Goal: Use online tool/utility: Utilize a website feature to perform a specific function

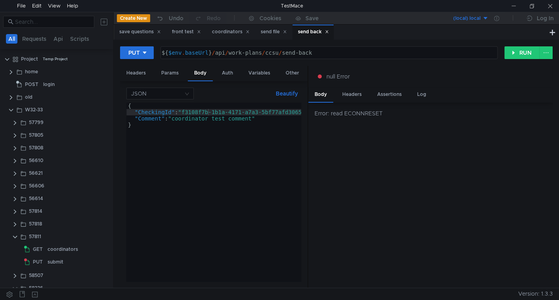
scroll to position [48, 0]
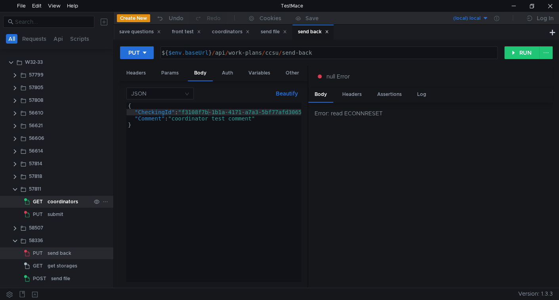
click at [54, 199] on div "coordinators" at bounding box center [63, 202] width 31 height 12
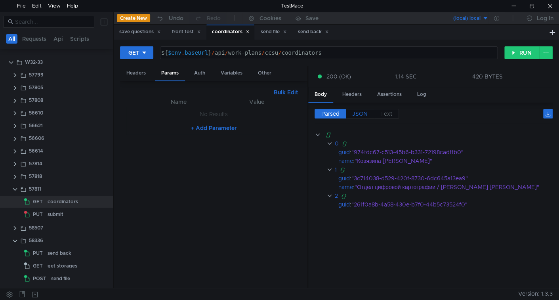
click at [358, 111] on span "JSON" at bounding box center [359, 113] width 15 height 7
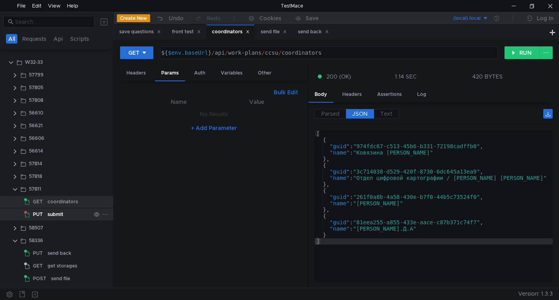
click at [55, 215] on div "submit" at bounding box center [56, 214] width 16 height 12
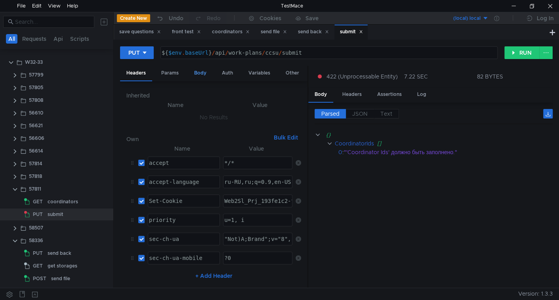
click at [199, 73] on div "Body" at bounding box center [200, 73] width 25 height 15
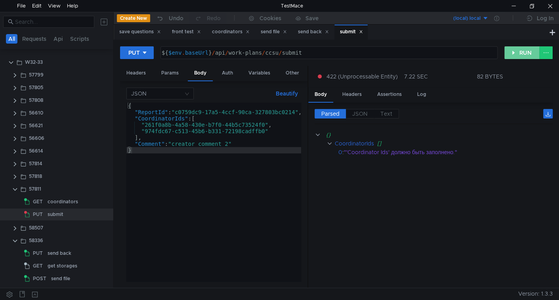
click at [513, 50] on button "RUN" at bounding box center [521, 52] width 35 height 13
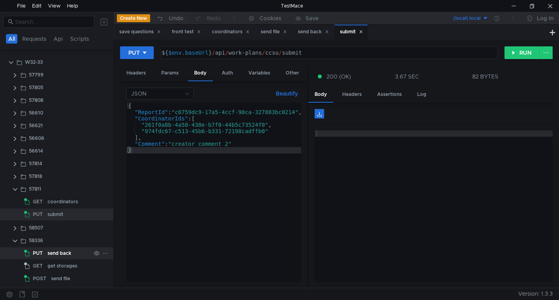
click at [60, 255] on div "send back" at bounding box center [60, 253] width 24 height 12
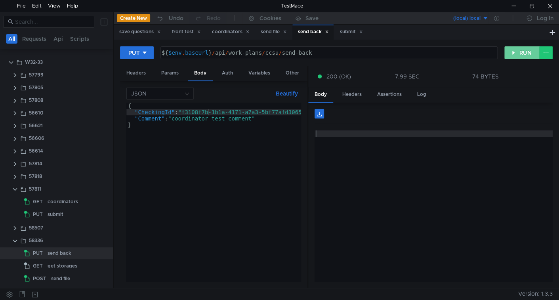
click at [521, 49] on button "RUN" at bounding box center [521, 52] width 35 height 13
click at [50, 267] on div "get storages" at bounding box center [63, 266] width 30 height 12
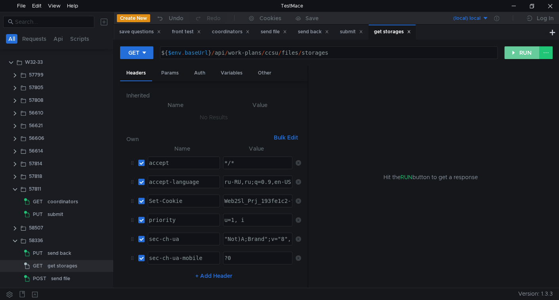
click at [521, 52] on button "RUN" at bounding box center [521, 52] width 35 height 13
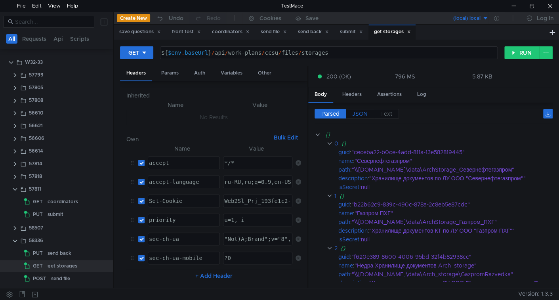
click at [362, 111] on span "JSON" at bounding box center [359, 113] width 15 height 7
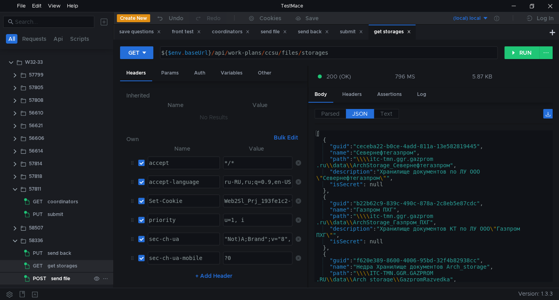
click at [56, 277] on div "send file" at bounding box center [60, 279] width 19 height 12
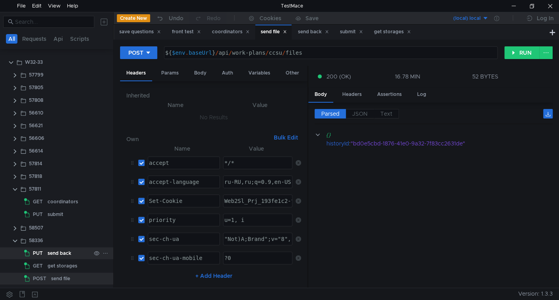
click at [63, 253] on div "send back" at bounding box center [60, 253] width 24 height 12
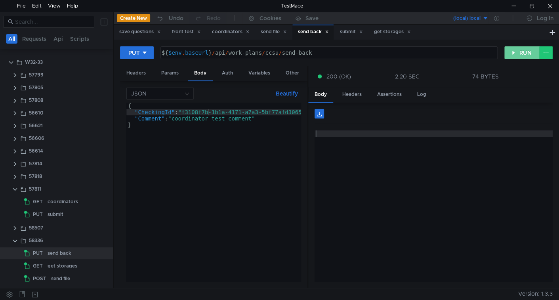
click at [516, 50] on button "RUN" at bounding box center [521, 52] width 35 height 13
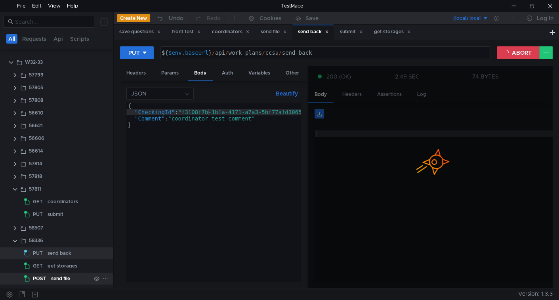
click at [63, 275] on div "send file" at bounding box center [60, 279] width 19 height 12
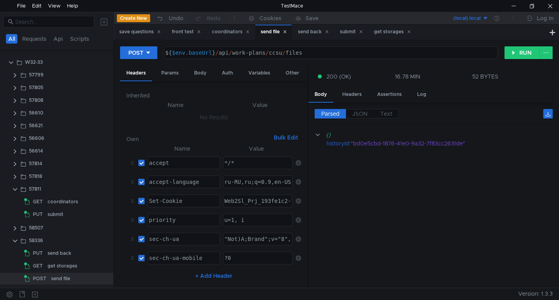
click at [63, 275] on div "send file" at bounding box center [60, 279] width 19 height 12
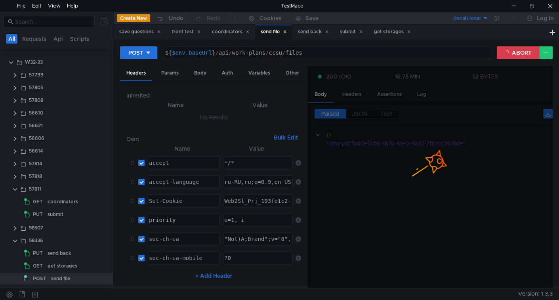
click at [63, 275] on div "send file" at bounding box center [60, 279] width 19 height 12
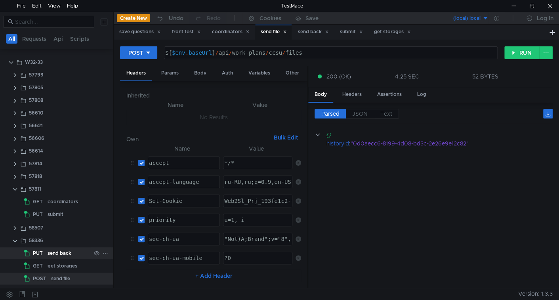
click at [60, 252] on div "send back" at bounding box center [60, 253] width 24 height 12
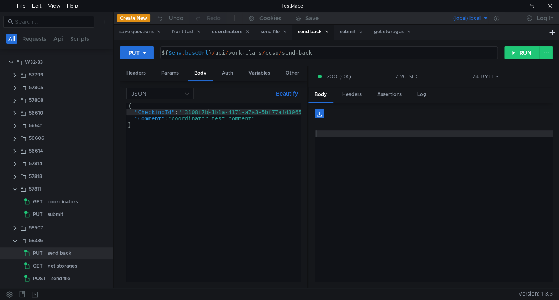
click at [267, 115] on div "{ "CheckingId" : "f3108f7b-1b1a-4171-a7a3-5bf77afd3065" , "Comment" : "coordina…" at bounding box center [219, 197] width 186 height 189
type textarea ""Comment": "guid ""
paste textarea "HistoryId""
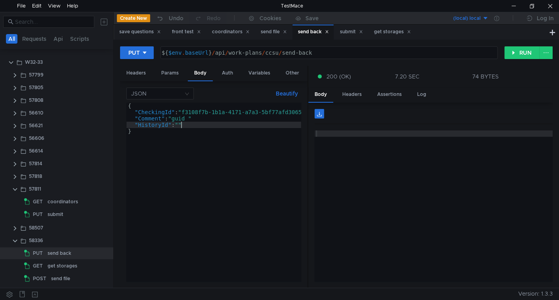
scroll to position [0, 3]
type textarea ""HistoryId": ""
click at [57, 274] on div "send file" at bounding box center [60, 279] width 19 height 12
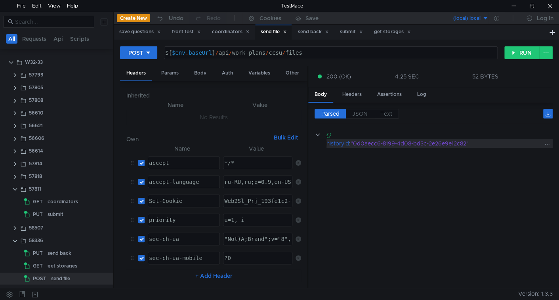
click at [369, 142] on div ""0d0aecc6-8199-4d08-bd3c-2e26e9e12c82"" at bounding box center [447, 143] width 192 height 9
drag, startPoint x: 369, startPoint y: 142, endPoint x: 447, endPoint y: 143, distance: 77.7
click at [447, 143] on div ""0d0aecc6-8199-4d08-bd3c-2e26e9e12c82"" at bounding box center [447, 143] width 192 height 9
copy div "0d0aecc6-8199-4d08-bd3c-2e26e9e12c82"
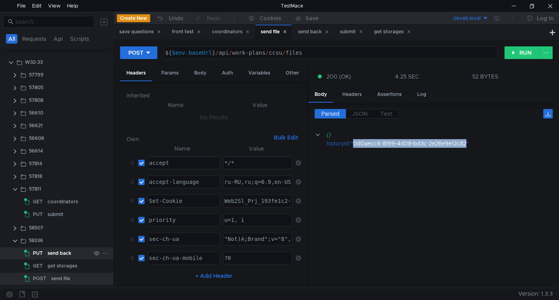
click at [57, 251] on div "send back" at bounding box center [60, 253] width 24 height 12
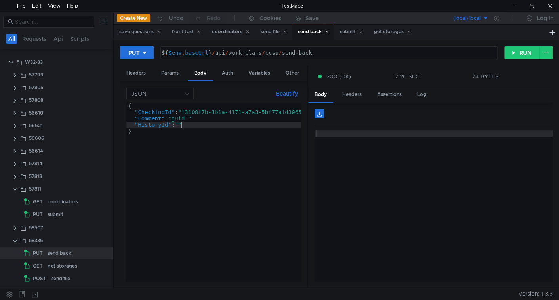
click at [182, 123] on div "{ "CheckingId" : "f3108f7b-1b1a-4171-a7a3-5bf77afd3065" , "Comment" : "guid " "…" at bounding box center [219, 197] width 186 height 189
paste textarea "0d0aecc6-8199-4d08-bd3c-2e26e9e12c82"
click at [283, 95] on button "Beautify" at bounding box center [287, 94] width 29 height 10
click at [188, 118] on div "{ "CheckingId" : "f3108f7b-1b1a-4171-a7a3-5bf77afd3065" , "Comment" : "guid " ,…" at bounding box center [216, 197] width 186 height 189
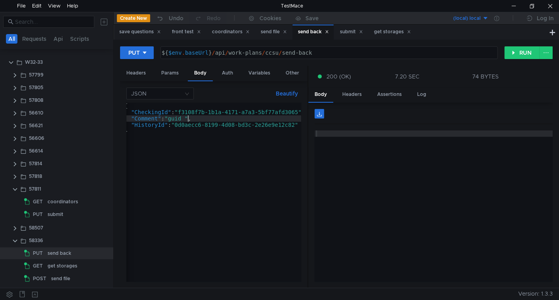
paste textarea "0d0aecc6-8199-4d08-bd3c-2e26e9e12c82"
type textarea ""Comment": "guid 0d0aecc6-8199-4d08-bd3c-2e26e9e12c82","
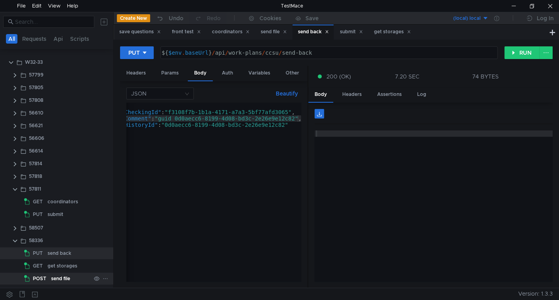
click at [46, 275] on div "POST" at bounding box center [36, 279] width 25 height 12
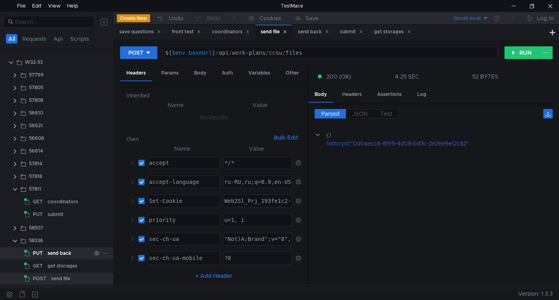
click at [55, 252] on div "send back" at bounding box center [60, 253] width 24 height 12
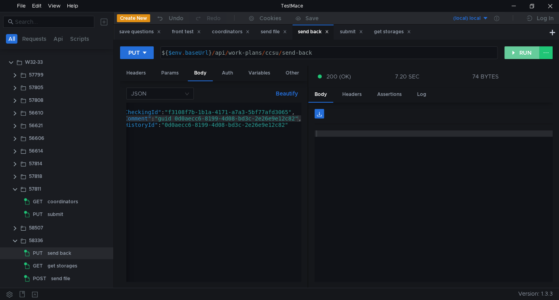
click at [509, 52] on button "RUN" at bounding box center [521, 52] width 35 height 13
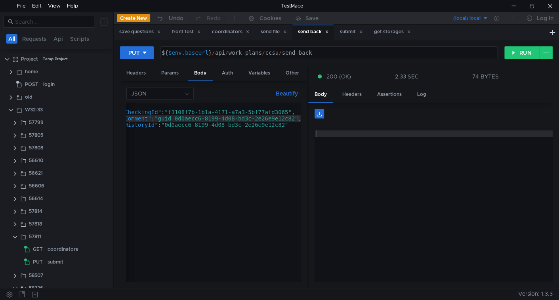
scroll to position [48, 0]
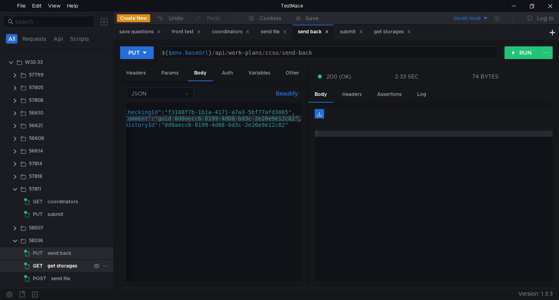
click at [58, 264] on div "get storages" at bounding box center [63, 266] width 30 height 12
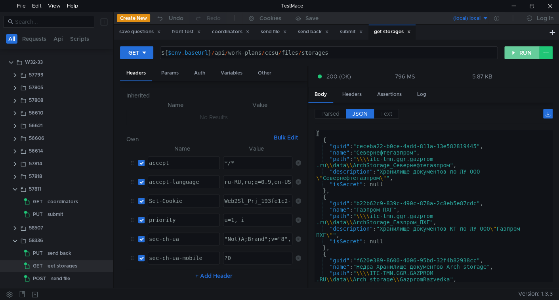
click at [523, 53] on button "RUN" at bounding box center [521, 52] width 35 height 13
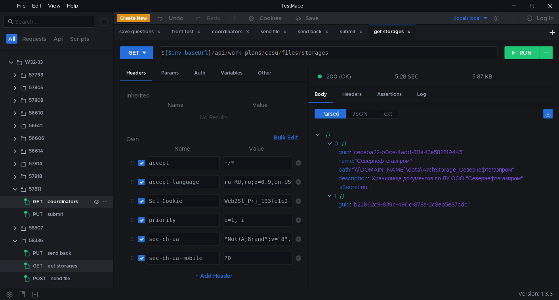
click at [61, 201] on div "coordinators" at bounding box center [63, 202] width 31 height 12
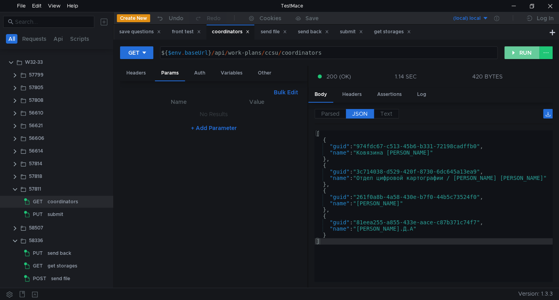
click at [521, 52] on button "RUN" at bounding box center [521, 52] width 35 height 13
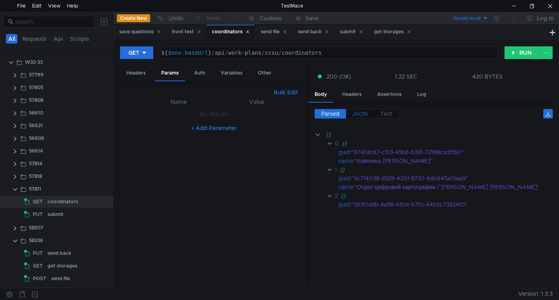
click at [361, 113] on span "JSON" at bounding box center [359, 113] width 15 height 7
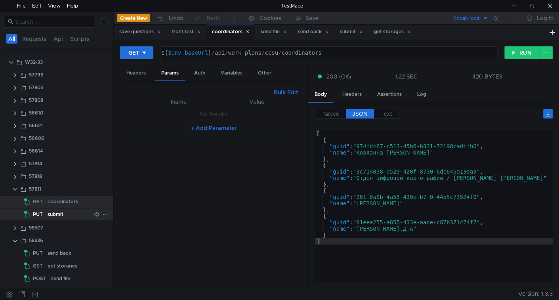
click at [52, 215] on div "submit" at bounding box center [56, 214] width 16 height 12
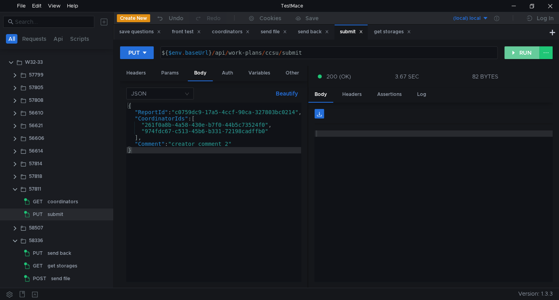
click at [517, 54] on button "RUN" at bounding box center [521, 52] width 35 height 13
click at [60, 253] on div "send back" at bounding box center [60, 253] width 24 height 12
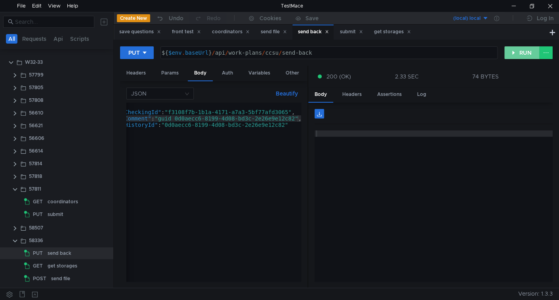
click at [522, 52] on button "RUN" at bounding box center [521, 52] width 35 height 13
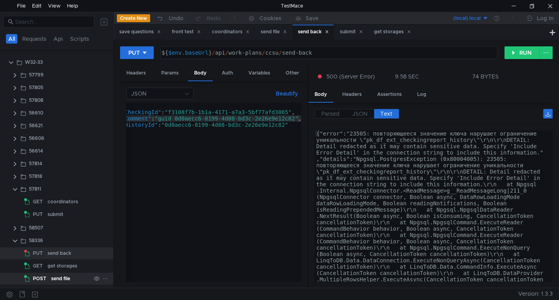
click at [57, 276] on div "send file" at bounding box center [60, 279] width 19 height 12
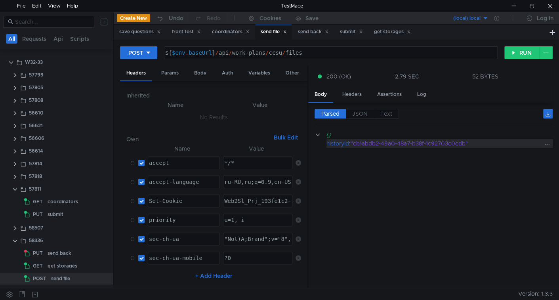
click at [363, 144] on div ""cb1abdb2-49a0-48a7-b38f-1c92703c0cdb"" at bounding box center [447, 143] width 192 height 9
copy div ""cb1abdb2-49a0-48a7-b38f-1c92703c0cdb""
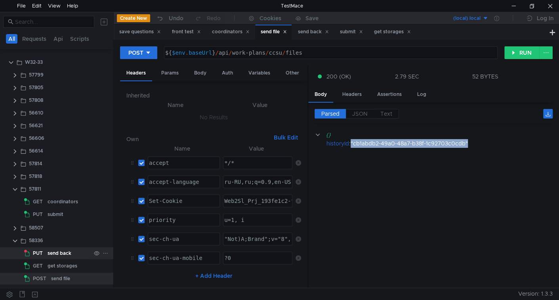
click at [61, 256] on div "send back" at bounding box center [60, 253] width 24 height 12
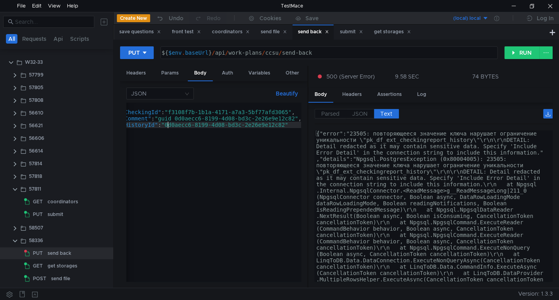
type textarea ""HistoryId": "0d0aecc6-8199-4d08-bd3c-2e26e9e12c82""
click at [169, 124] on div "{ "CheckingId" : "f3108f7b-1b1a-4171-a7a3-5bf77afd3065" , "Comment" : "guid 0d0…" at bounding box center [209, 197] width 193 height 189
paste textarea
paste textarea "cb1abdb2-49a0-48a7-b38f-1c92703c0cdb"
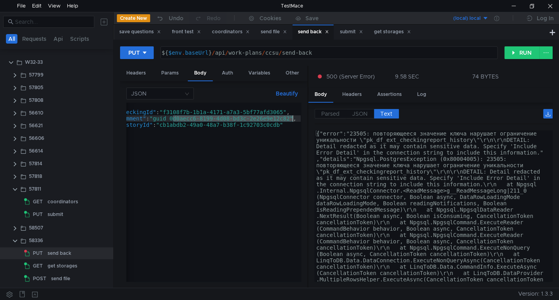
type textarea ""Comment": "guid cb1abdb2-49a0-48a7-b38f-1c92703c0cdb","
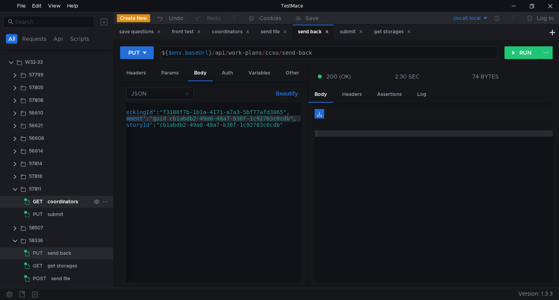
click at [57, 200] on div "coordinators" at bounding box center [63, 202] width 31 height 12
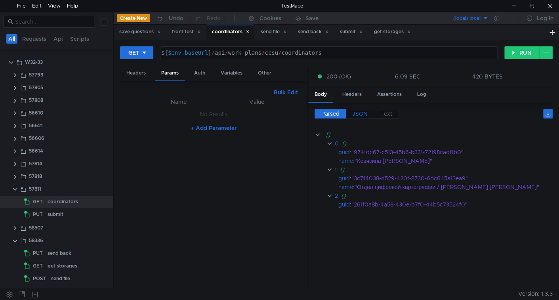
click at [362, 111] on span "JSON" at bounding box center [359, 113] width 15 height 7
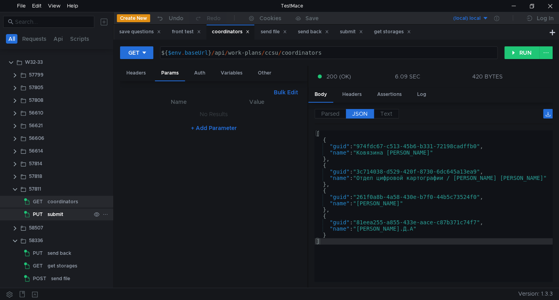
click at [55, 214] on div "submit" at bounding box center [56, 214] width 16 height 12
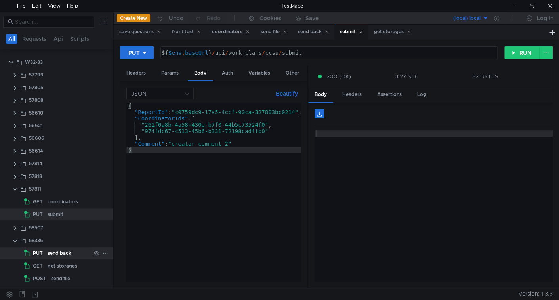
click at [61, 255] on div "send back" at bounding box center [60, 253] width 24 height 12
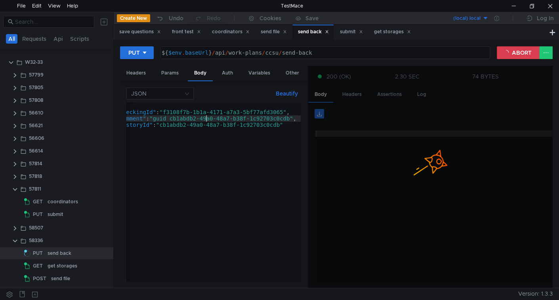
click at [205, 118] on div "{ "CheckingId" : "f3108f7b-1b1a-4171-a7a3-5bf77afd3065" , "Comment" : "guid cb1…" at bounding box center [204, 197] width 193 height 189
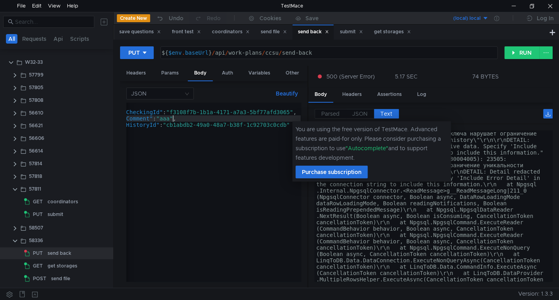
scroll to position [0, 11]
click at [205, 118] on div "{ "CheckingId" : "f3108f7b-1b1a-4171-a7a3-5bf77afd3065" , "Comment" : "aaa" , "…" at bounding box center [208, 197] width 186 height 189
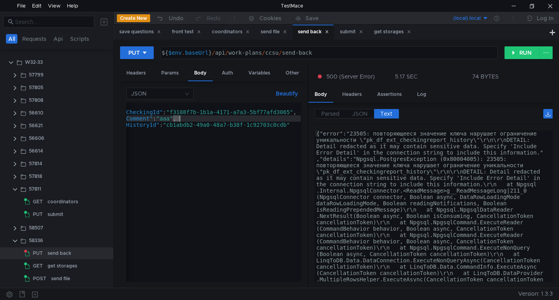
click at [205, 118] on div "{ "CheckingId" : "f3108f7b-1b1a-4171-a7a3-5bf77afd3065" , "Comment" : "aaa" , "…" at bounding box center [208, 197] width 186 height 189
type textarea ""HistoryId": "cb1abdb2-49a0-48a7-b38f-1c92703c0cdb""
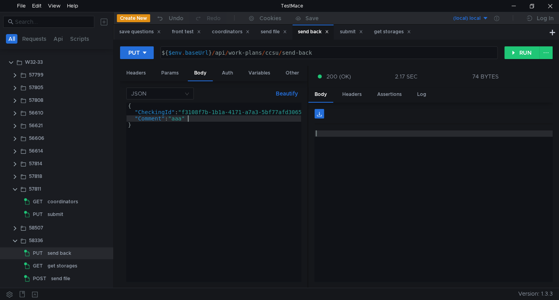
type textarea ""Comment": "aaa""
click at [58, 270] on div "get storages" at bounding box center [63, 266] width 30 height 12
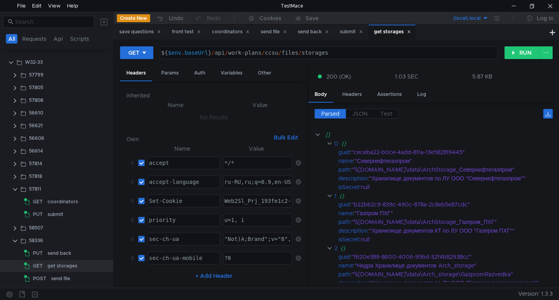
click at [362, 113] on span "JSON" at bounding box center [359, 113] width 15 height 7
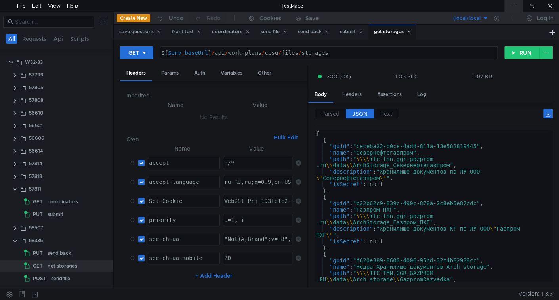
click at [514, 3] on div at bounding box center [513, 6] width 18 height 12
